Goal: Task Accomplishment & Management: Manage account settings

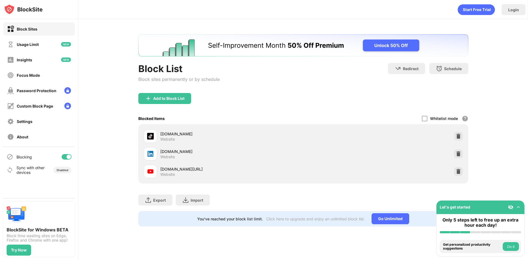
click at [512, 244] on button "Do it" at bounding box center [511, 246] width 16 height 9
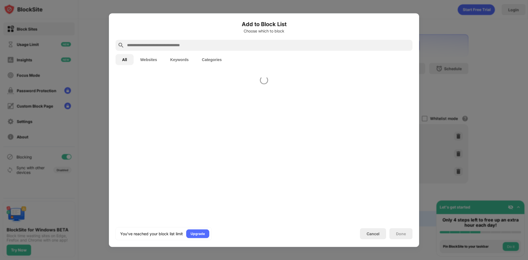
click at [485, 181] on div at bounding box center [264, 130] width 528 height 260
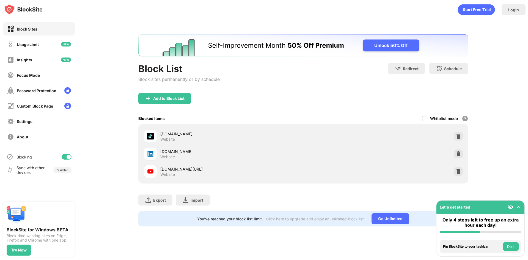
click at [462, 135] on div at bounding box center [458, 136] width 9 height 9
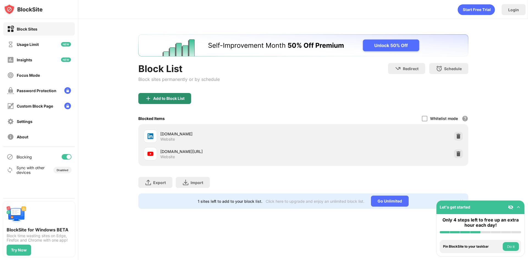
click at [179, 99] on div "Add to Block List" at bounding box center [168, 98] width 31 height 4
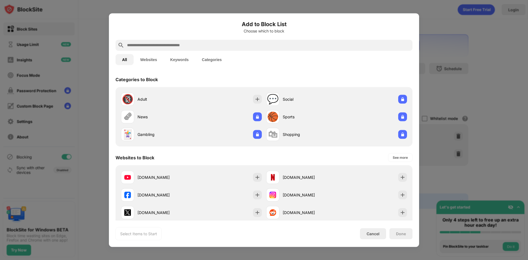
click at [192, 46] on input "text" at bounding box center [269, 45] width 284 height 7
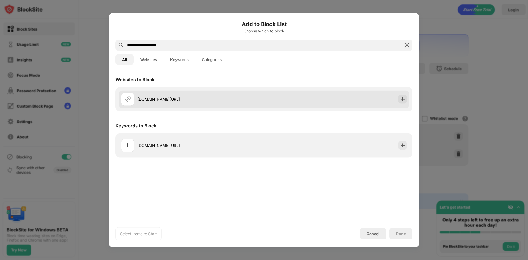
type input "**********"
click at [402, 102] on img at bounding box center [403, 99] width 6 height 6
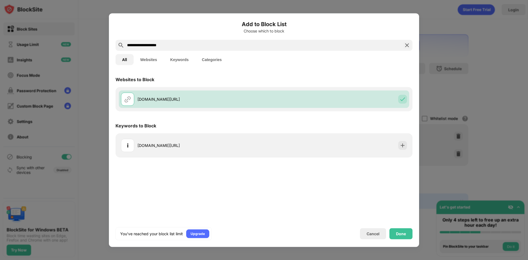
click at [402, 239] on div "You’ve reached your block list limit Upgrade Cancel Done" at bounding box center [264, 233] width 297 height 13
click at [402, 238] on div "Done" at bounding box center [401, 233] width 23 height 11
